Goal: Task Accomplishment & Management: Use online tool/utility

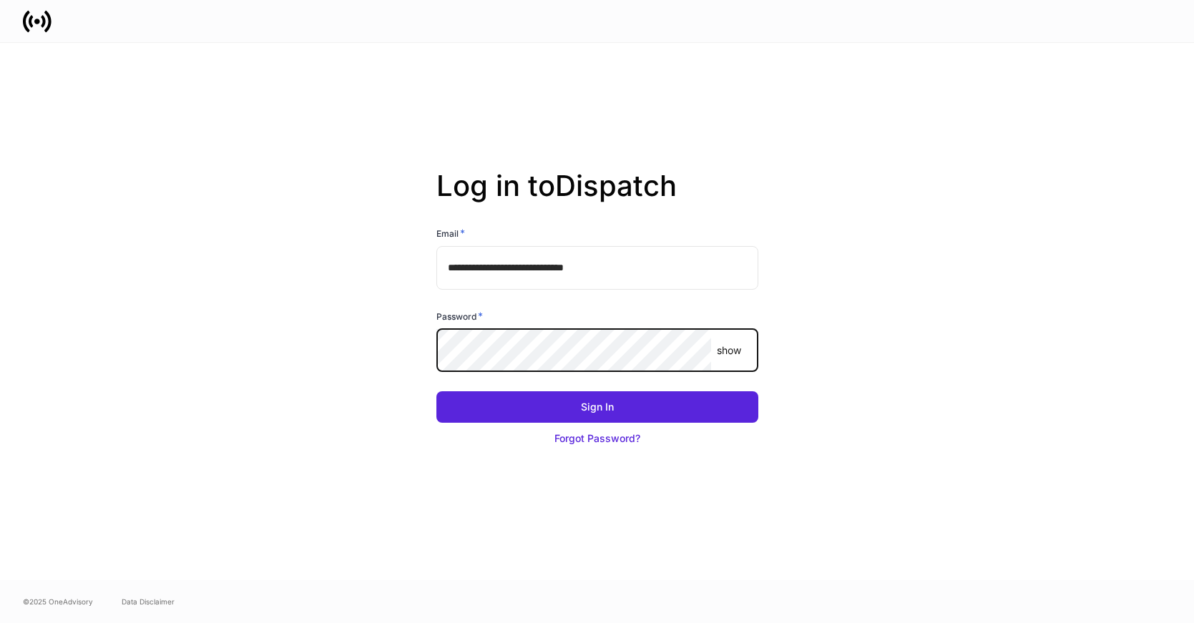
click at [436, 391] on button "Sign In" at bounding box center [597, 406] width 322 height 31
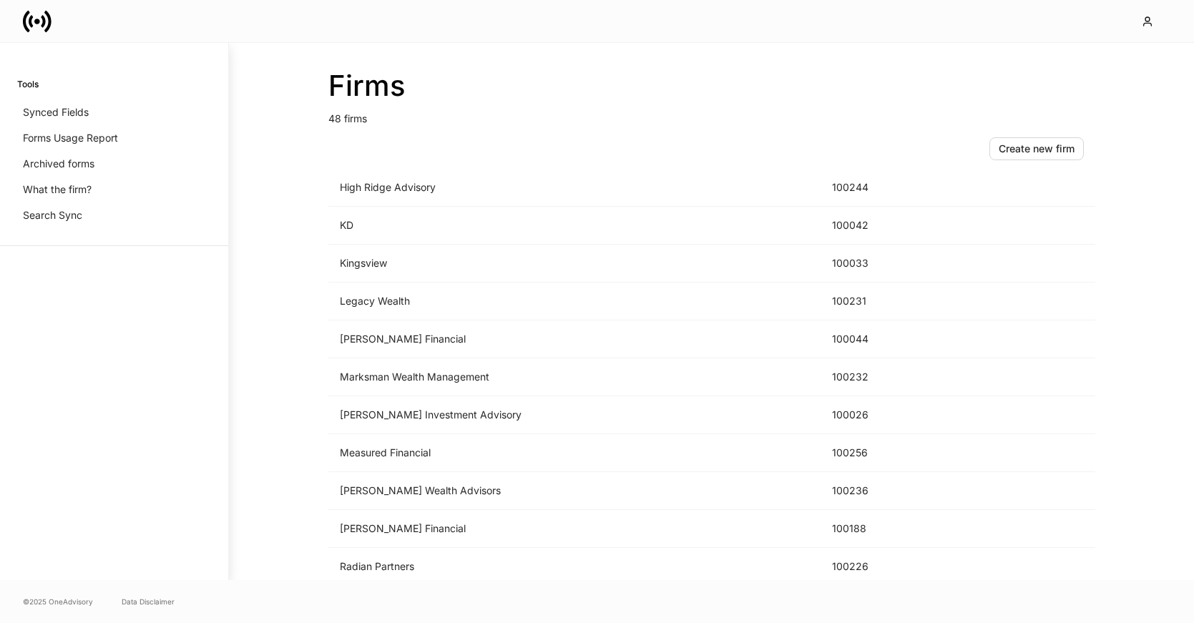
scroll to position [1462, 0]
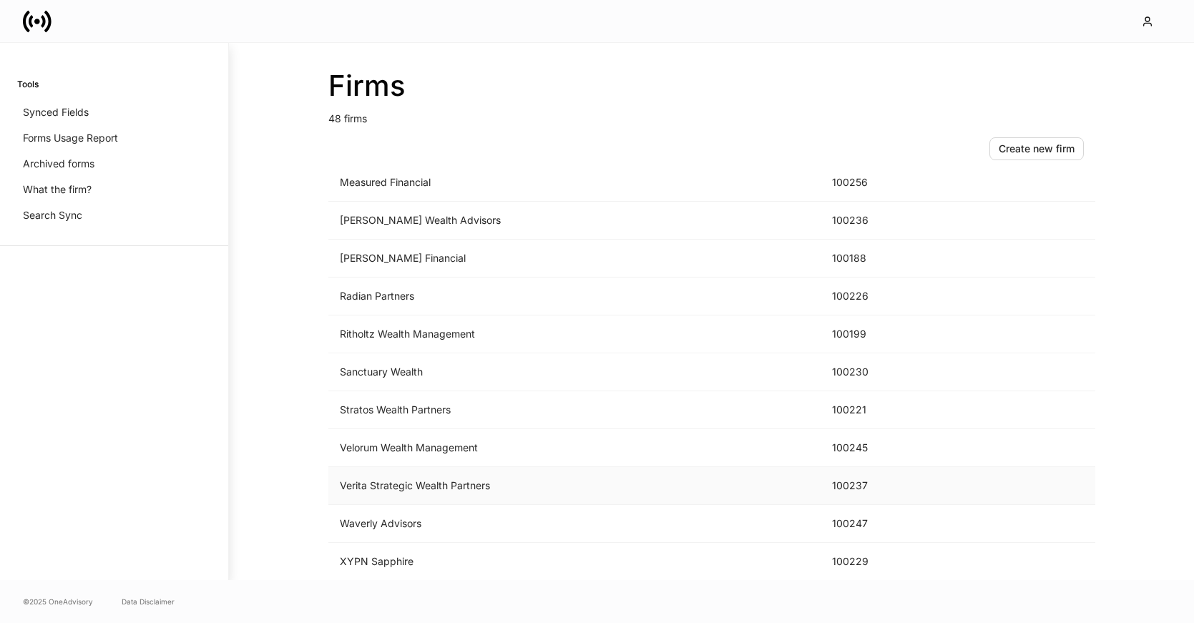
click at [406, 480] on td "Verita Strategic Wealth Partners" at bounding box center [574, 486] width 492 height 38
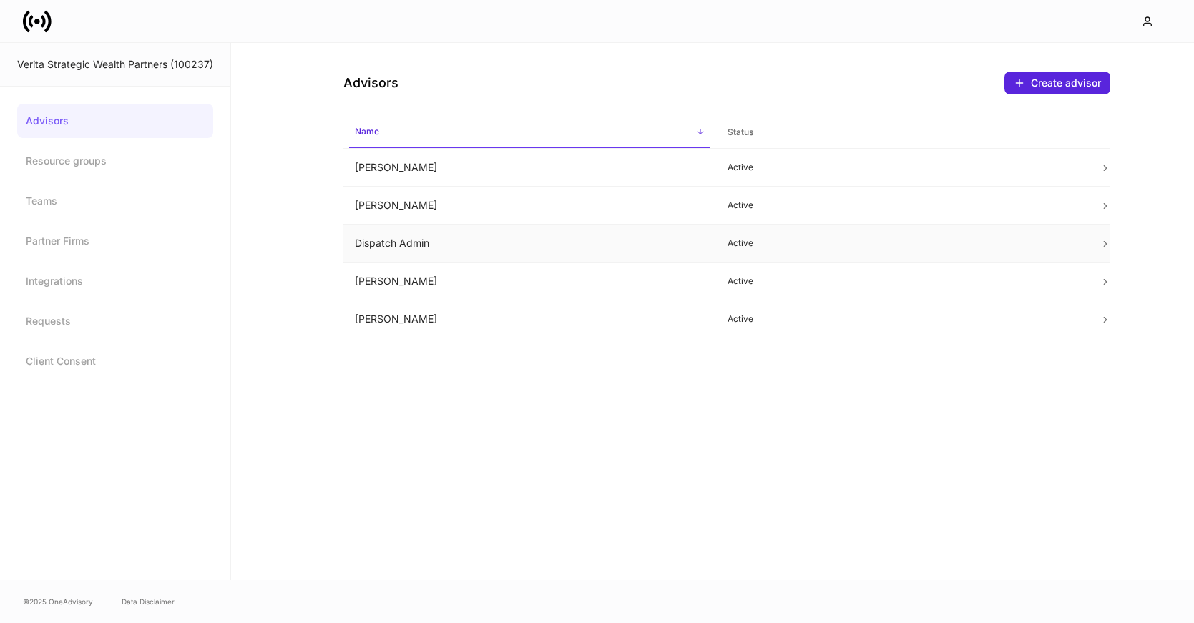
click at [512, 230] on td "Dispatch Admin" at bounding box center [529, 244] width 373 height 38
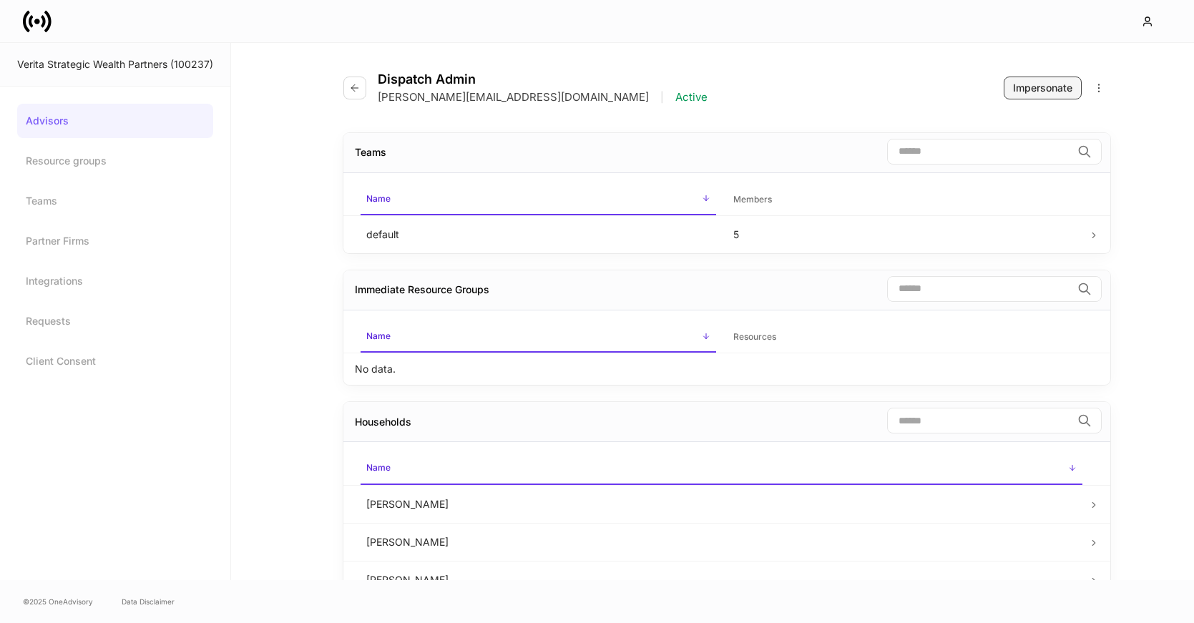
click at [1038, 90] on div "Impersonate" at bounding box center [1042, 88] width 59 height 14
